Goal: Task Accomplishment & Management: Use online tool/utility

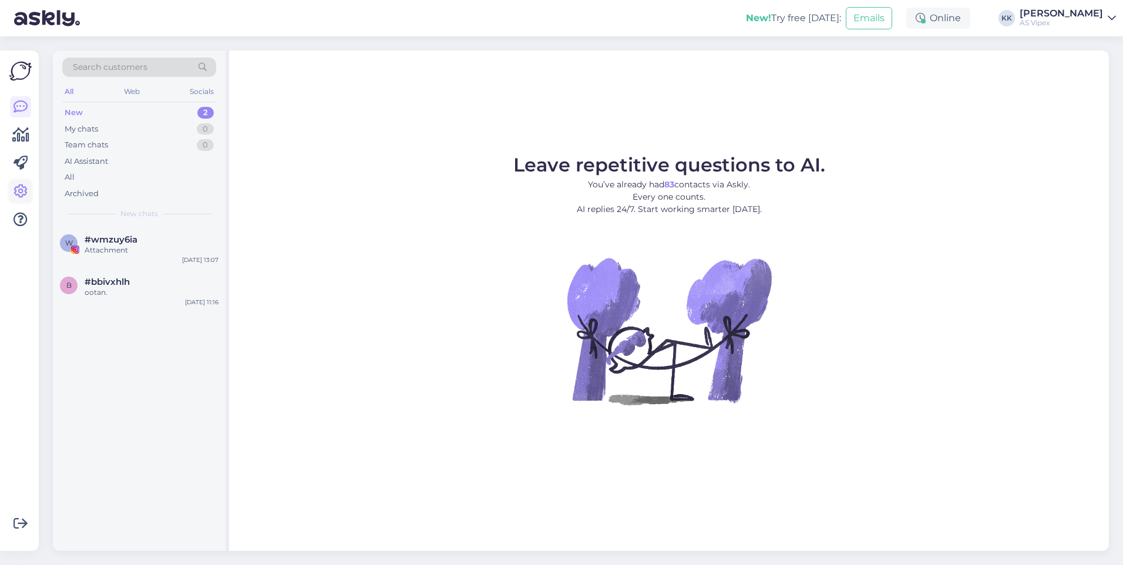
click at [16, 192] on icon at bounding box center [21, 191] width 14 height 14
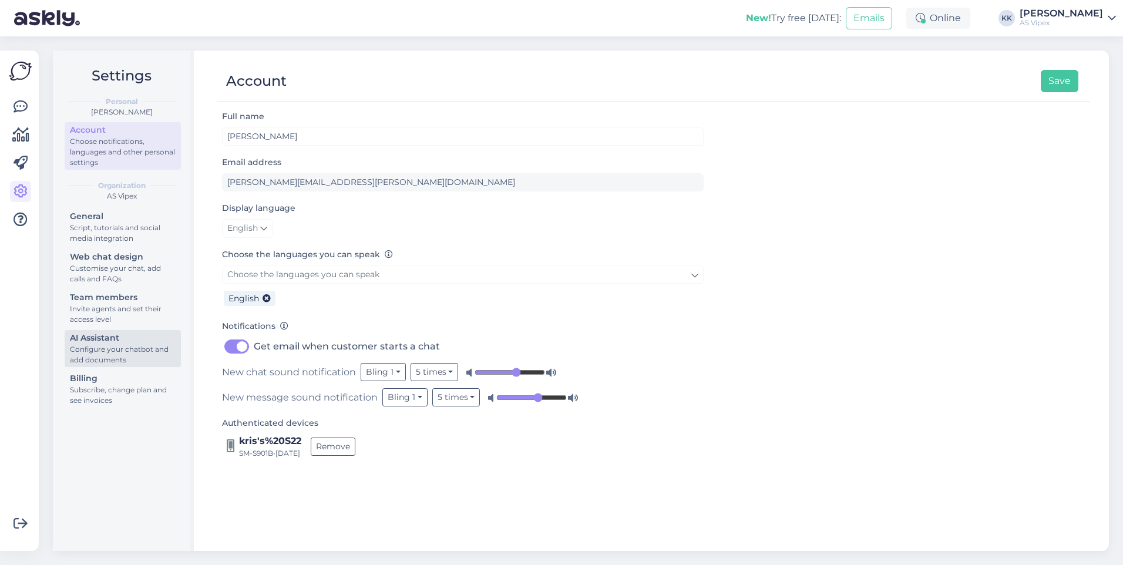
click at [126, 353] on div "Configure your chatbot and add documents" at bounding box center [123, 354] width 106 height 21
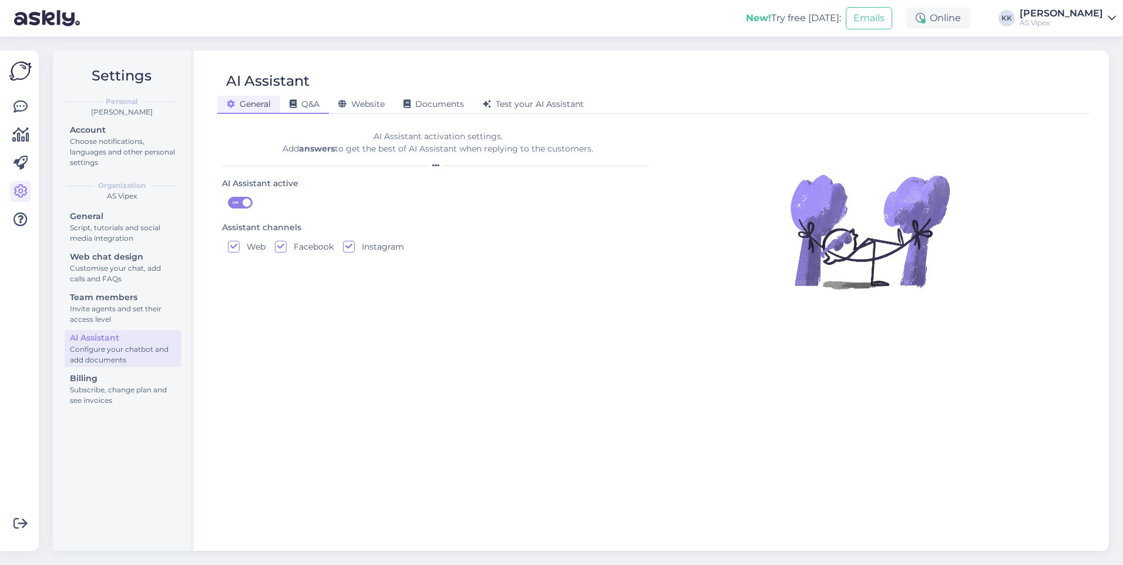
click at [312, 112] on div "Q&A" at bounding box center [304, 105] width 49 height 18
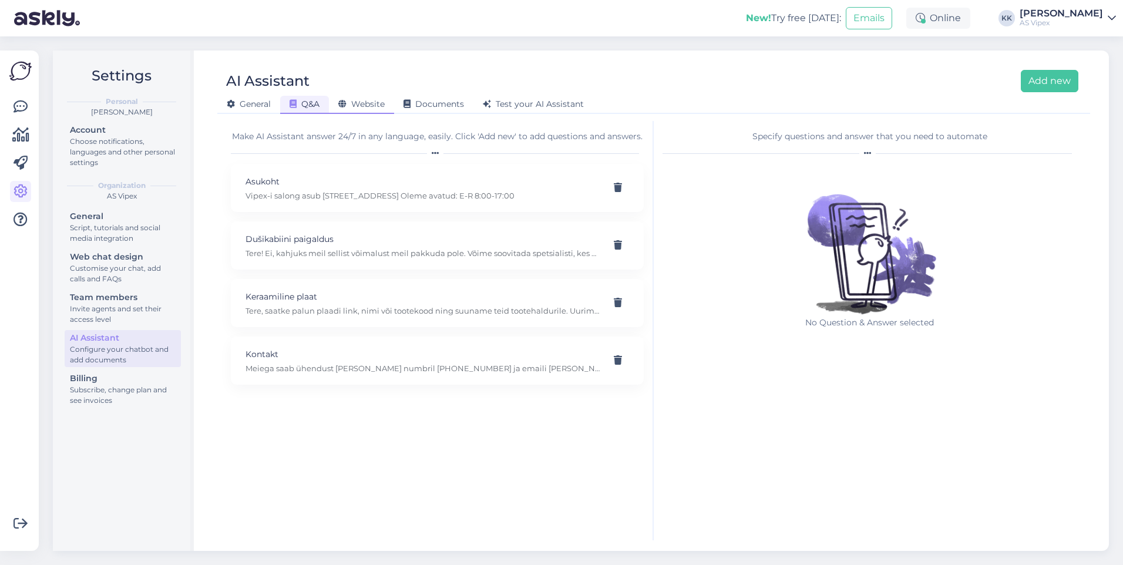
click at [386, 109] on div "Website" at bounding box center [361, 105] width 65 height 18
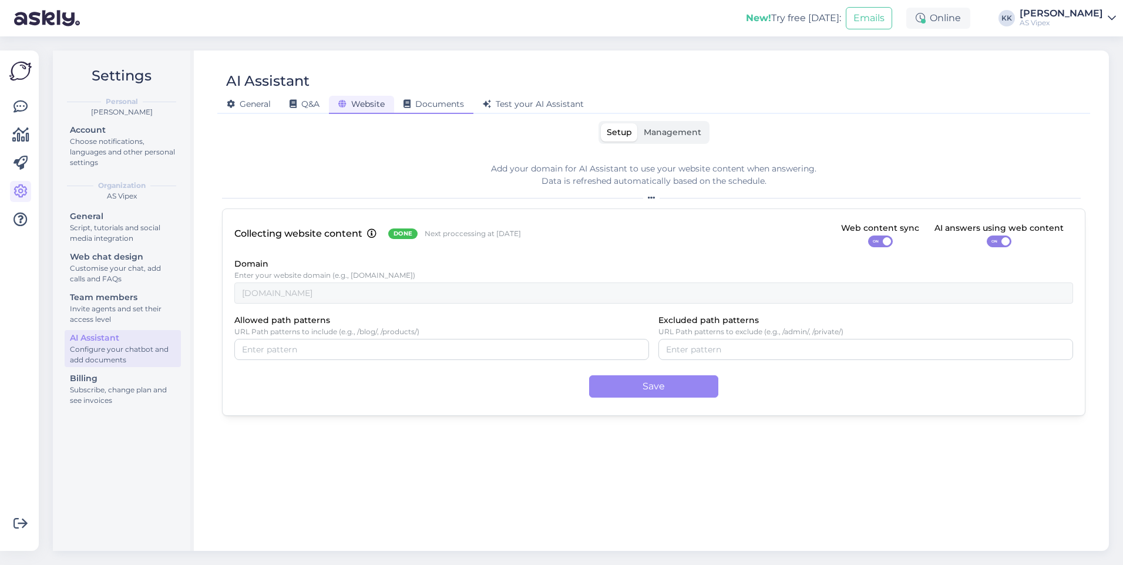
click at [456, 105] on span "Documents" at bounding box center [433, 104] width 60 height 11
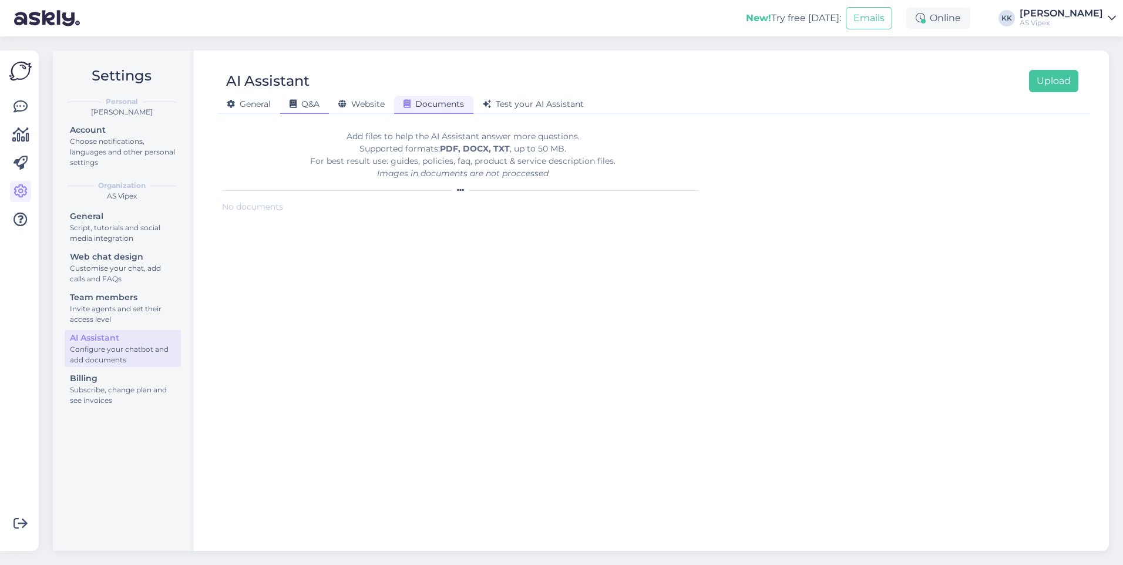
click at [292, 109] on div "Q&A" at bounding box center [304, 105] width 49 height 18
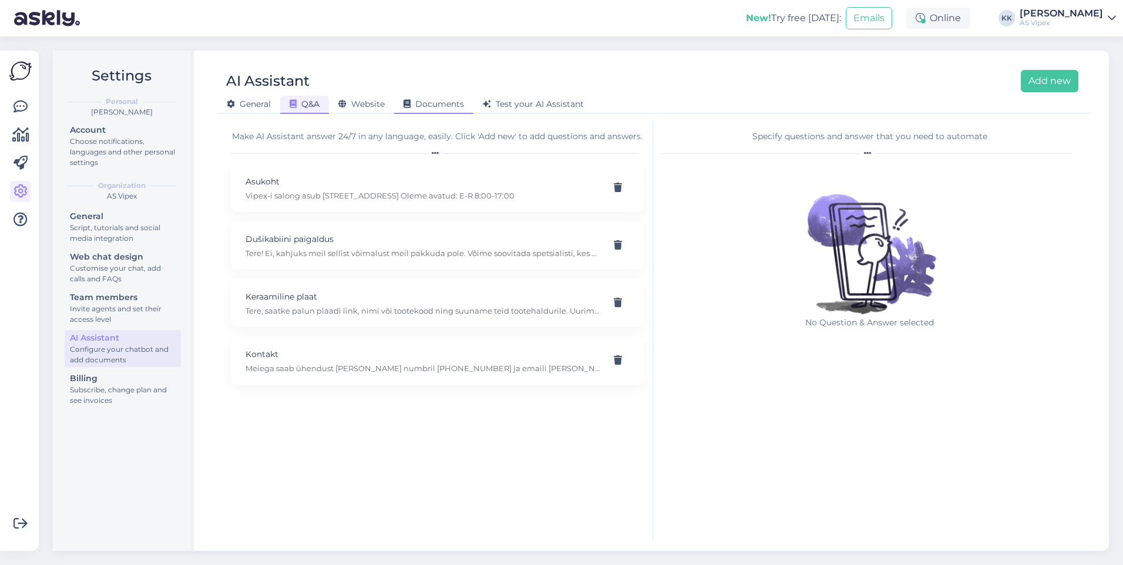
click at [452, 100] on span "Documents" at bounding box center [433, 104] width 60 height 11
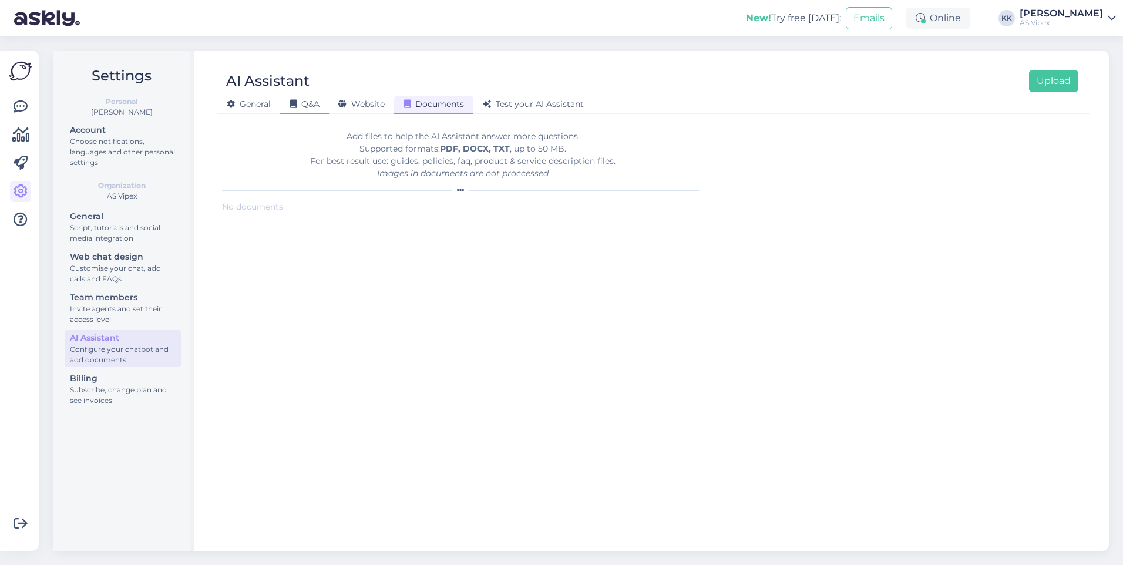
click at [314, 109] on div "Q&A" at bounding box center [304, 105] width 49 height 18
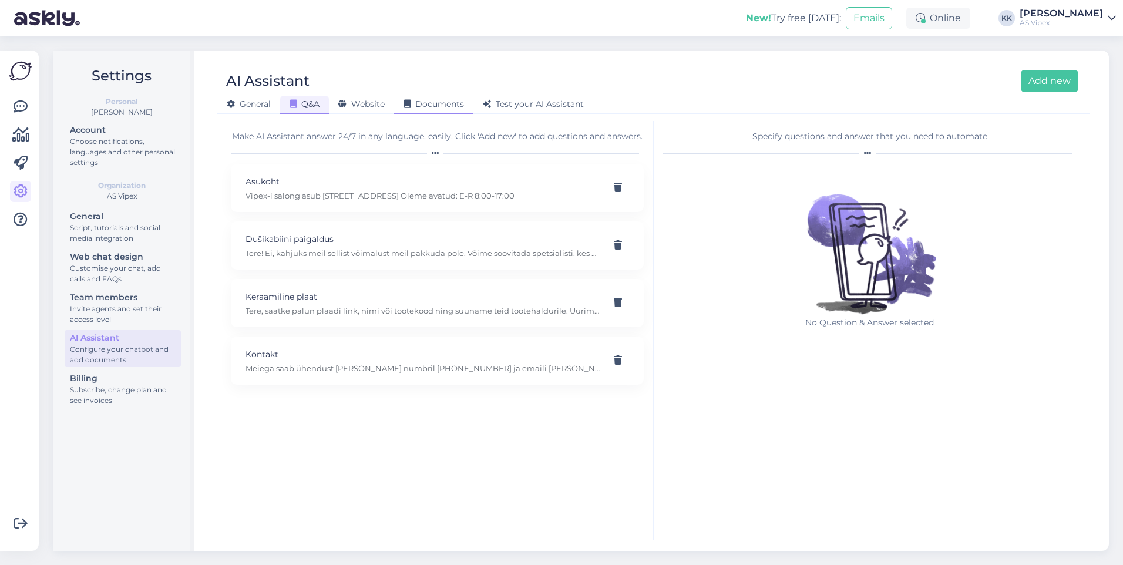
click at [422, 102] on span "Documents" at bounding box center [433, 104] width 60 height 11
